Goal: Task Accomplishment & Management: Use online tool/utility

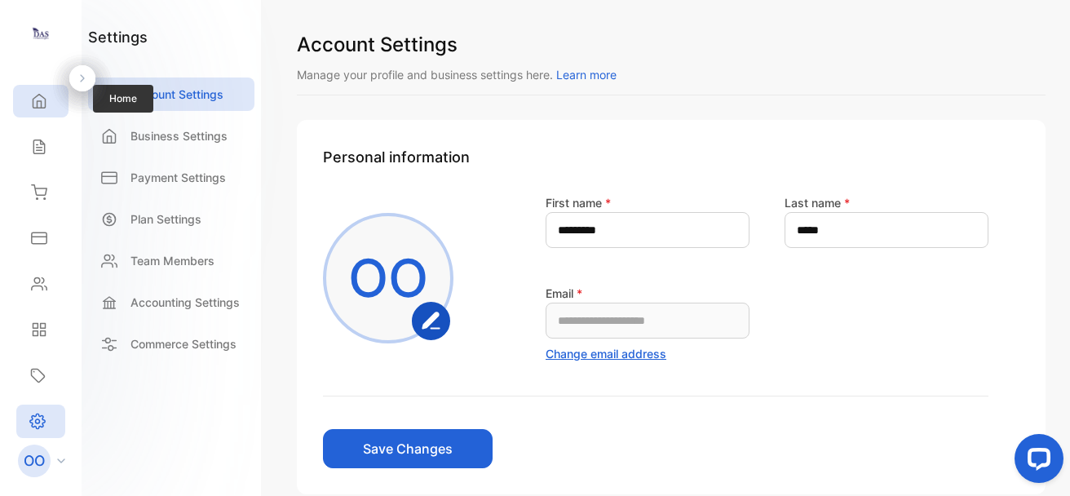
click at [38, 108] on icon at bounding box center [39, 102] width 12 height 14
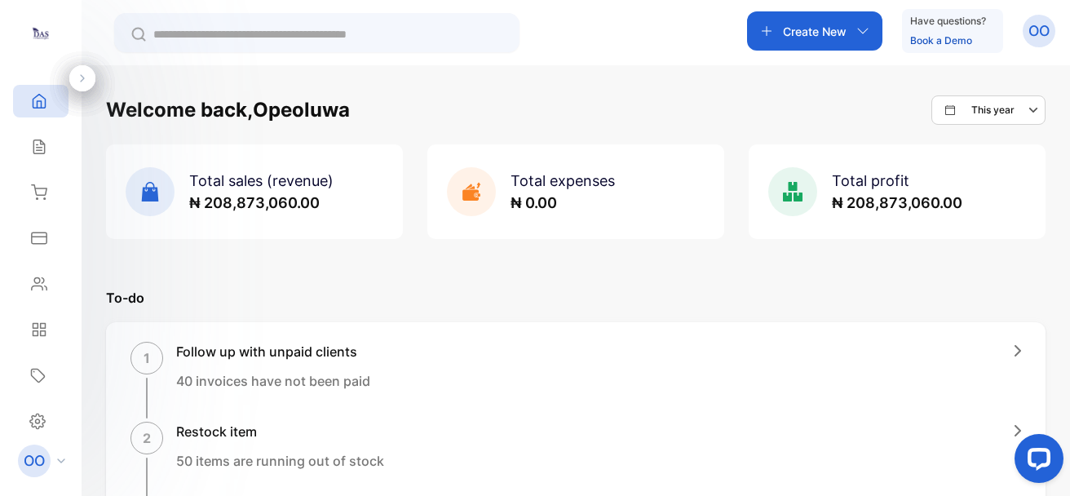
click at [819, 36] on p "Create New" at bounding box center [815, 31] width 64 height 17
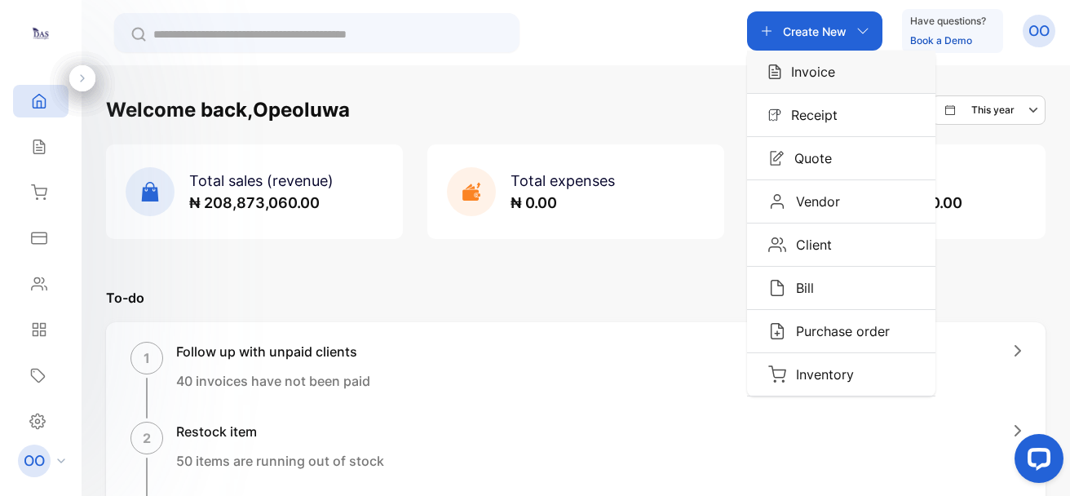
click at [820, 59] on div "Invoice" at bounding box center [841, 72] width 188 height 42
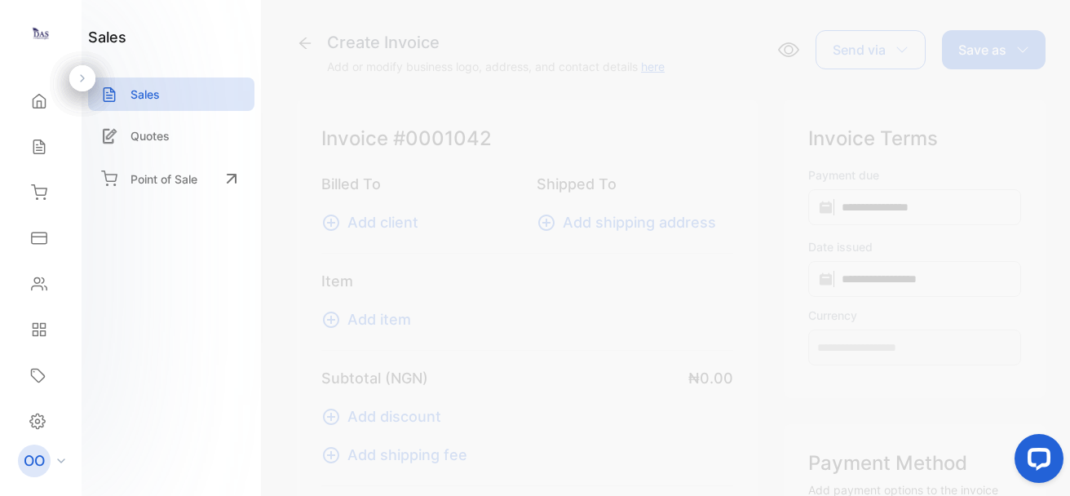
type input "**********"
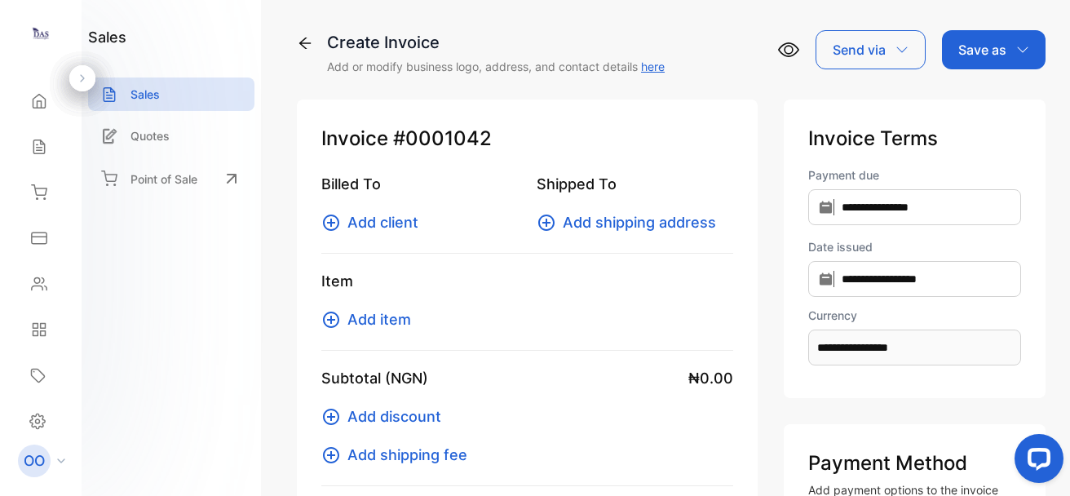
click at [402, 225] on span "Add client" at bounding box center [383, 222] width 71 height 22
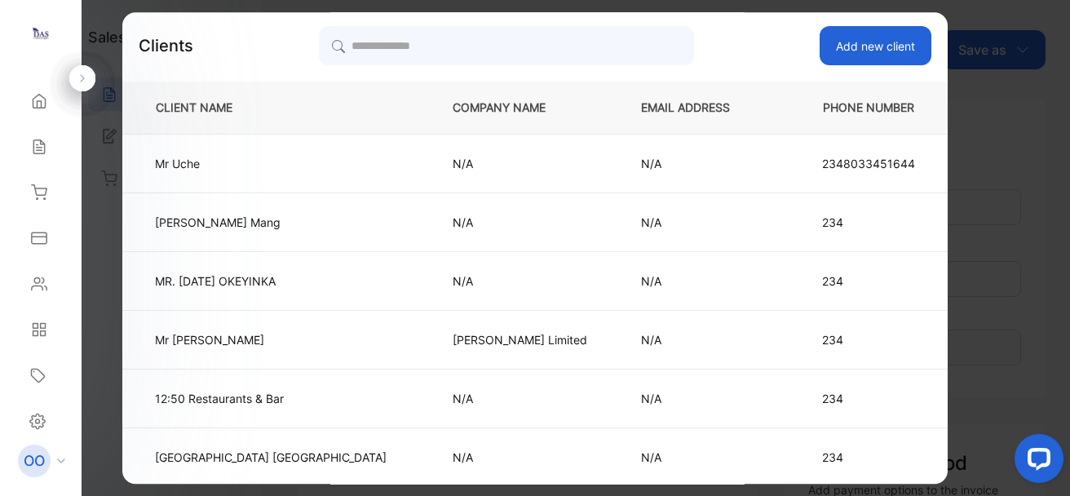
click at [758, 46] on div "Add new client" at bounding box center [571, 45] width 722 height 39
click at [768, 78] on div "Clients Add new client CLIENT NAME COMPANY NAME EMAIL ADDRESS PHONE NUMBER [PER…" at bounding box center [535, 277] width 826 height 503
